Goal: Transaction & Acquisition: Purchase product/service

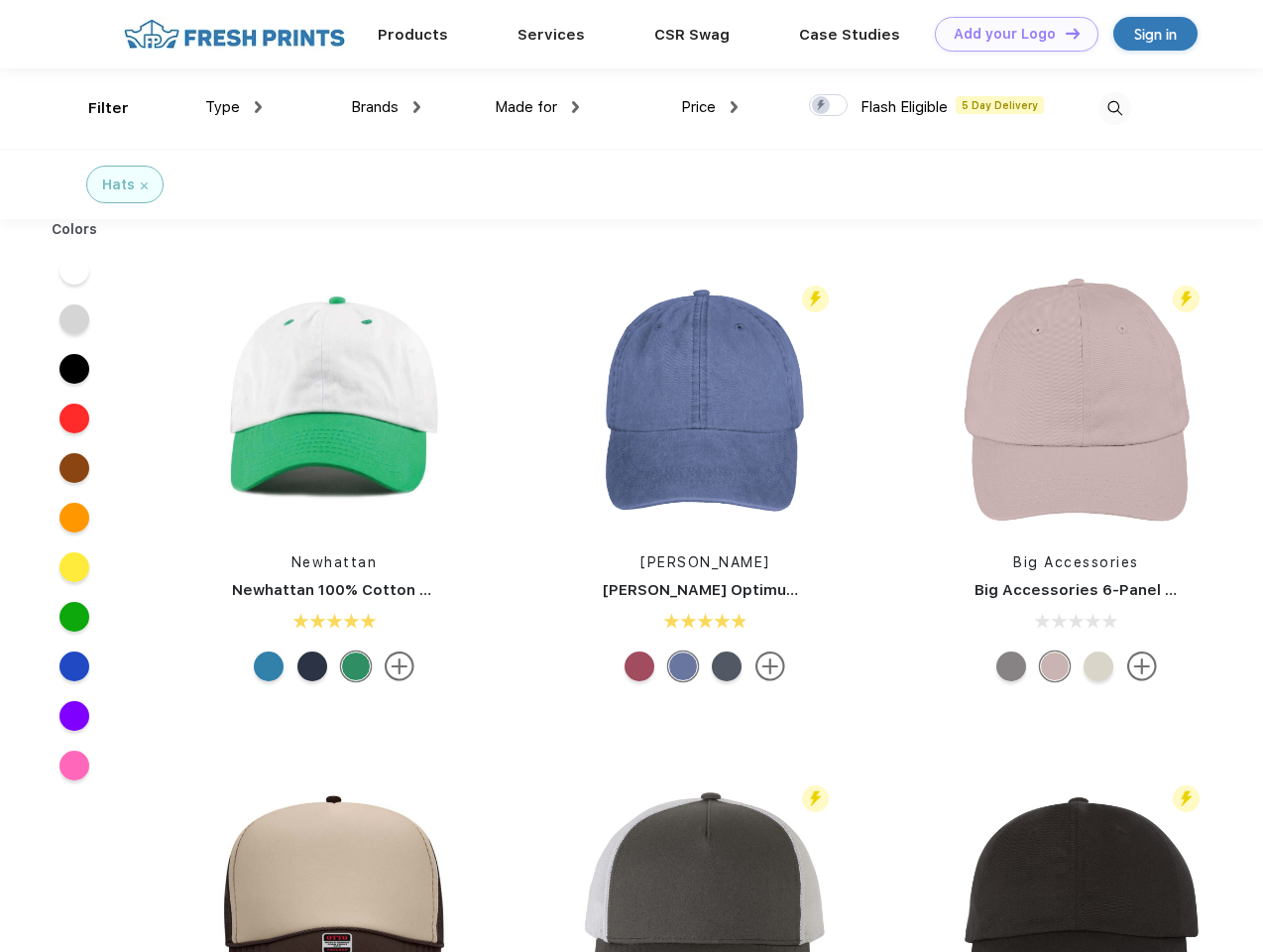
scroll to position [1, 0]
click at [1009, 34] on link "Add your Logo Design Tool" at bounding box center [1017, 34] width 164 height 35
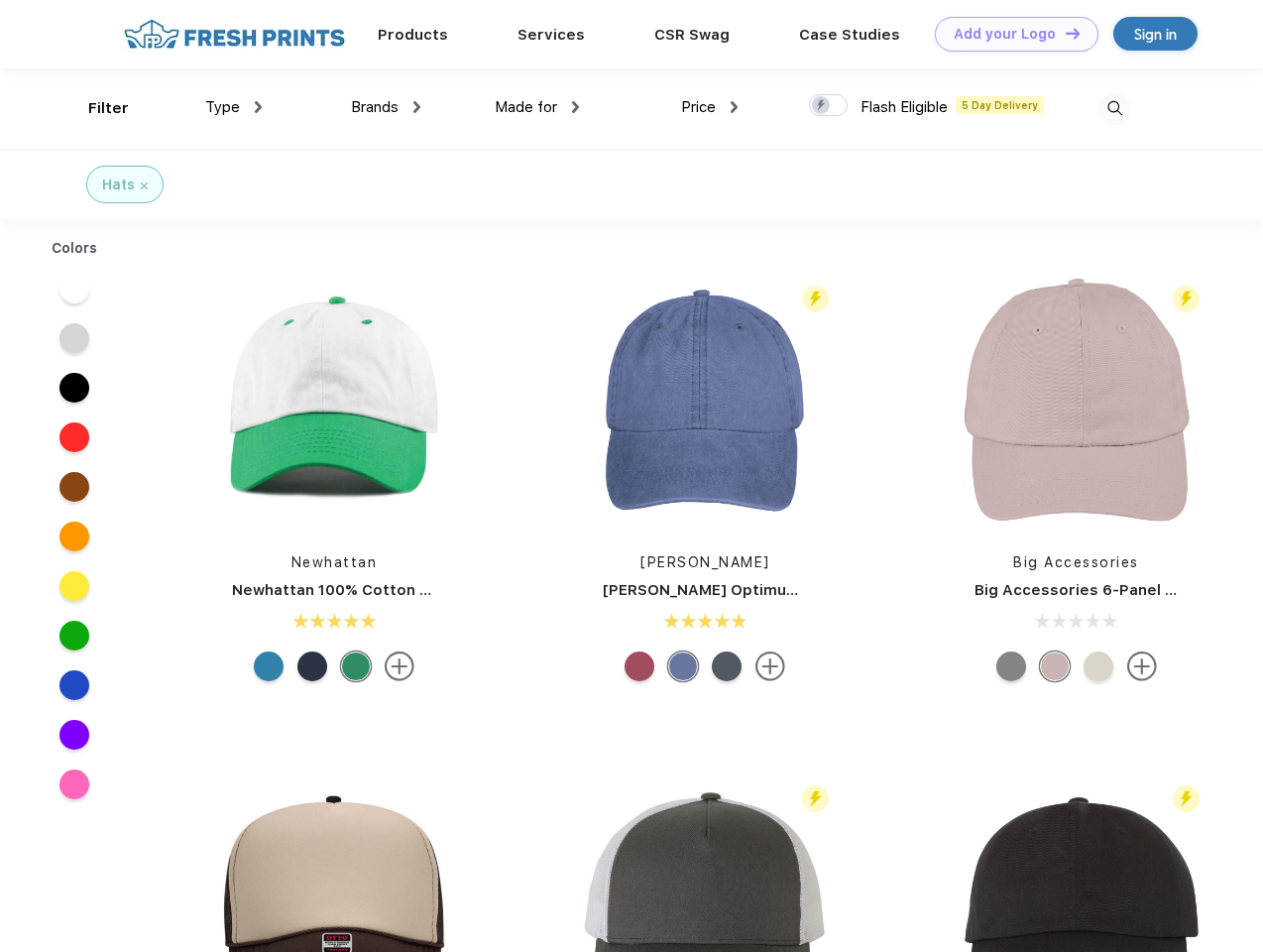
click at [0, 0] on div "Design Tool" at bounding box center [0, 0] width 0 height 0
click at [1064, 33] on link "Add your Logo Design Tool" at bounding box center [1017, 34] width 164 height 35
click at [95, 108] on div "Filter" at bounding box center [108, 108] width 41 height 23
click at [234, 107] on span "Type" at bounding box center [222, 107] width 35 height 18
click at [386, 107] on span "Brands" at bounding box center [375, 107] width 48 height 18
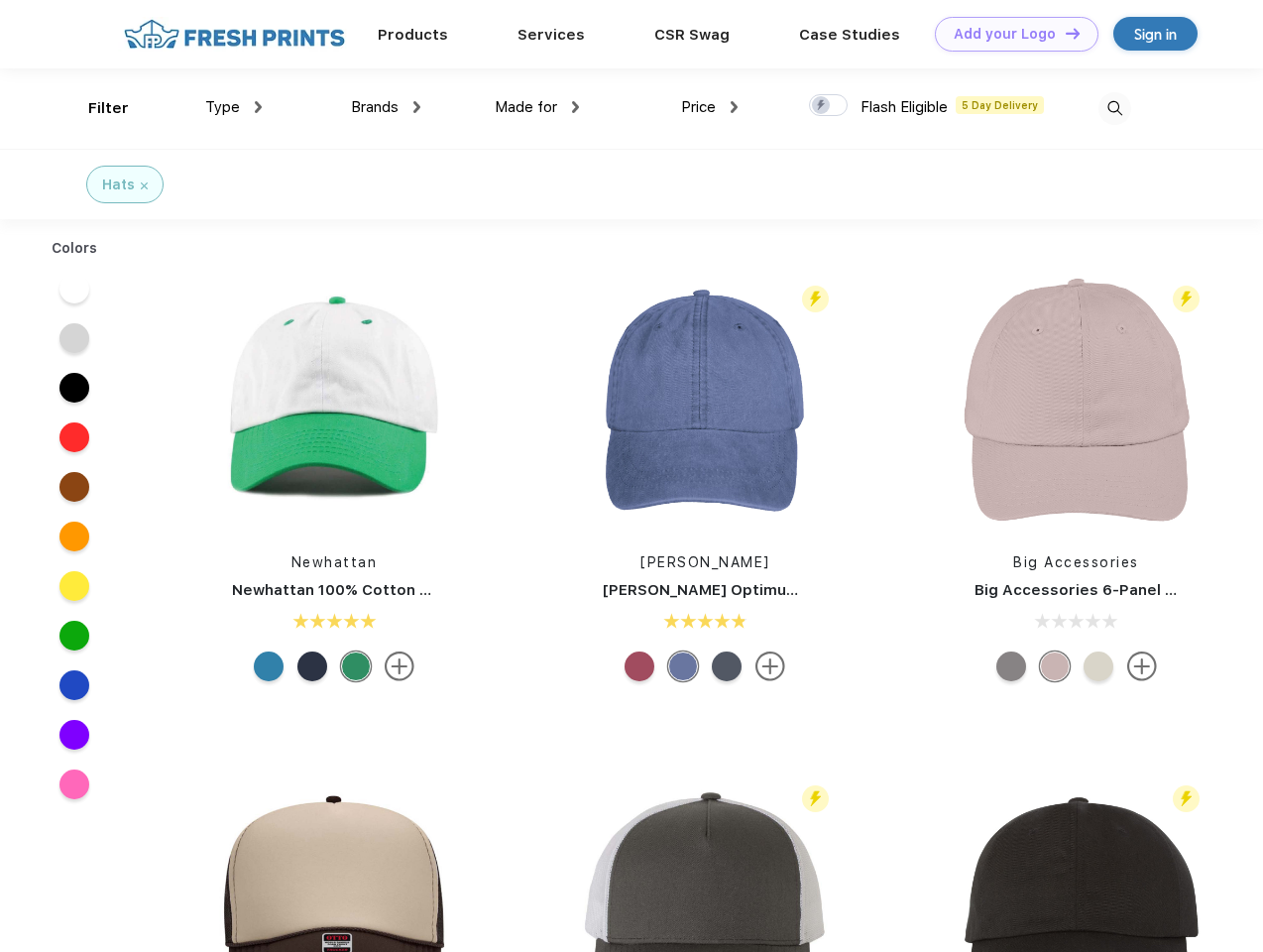
click at [537, 107] on span "Made for" at bounding box center [526, 107] width 62 height 18
click at [710, 107] on span "Price" at bounding box center [698, 107] width 35 height 18
click at [829, 106] on div at bounding box center [828, 105] width 39 height 22
click at [822, 106] on input "checkbox" at bounding box center [815, 99] width 13 height 13
click at [1114, 108] on img at bounding box center [1114, 108] width 33 height 33
